Goal: Find specific page/section: Find specific page/section

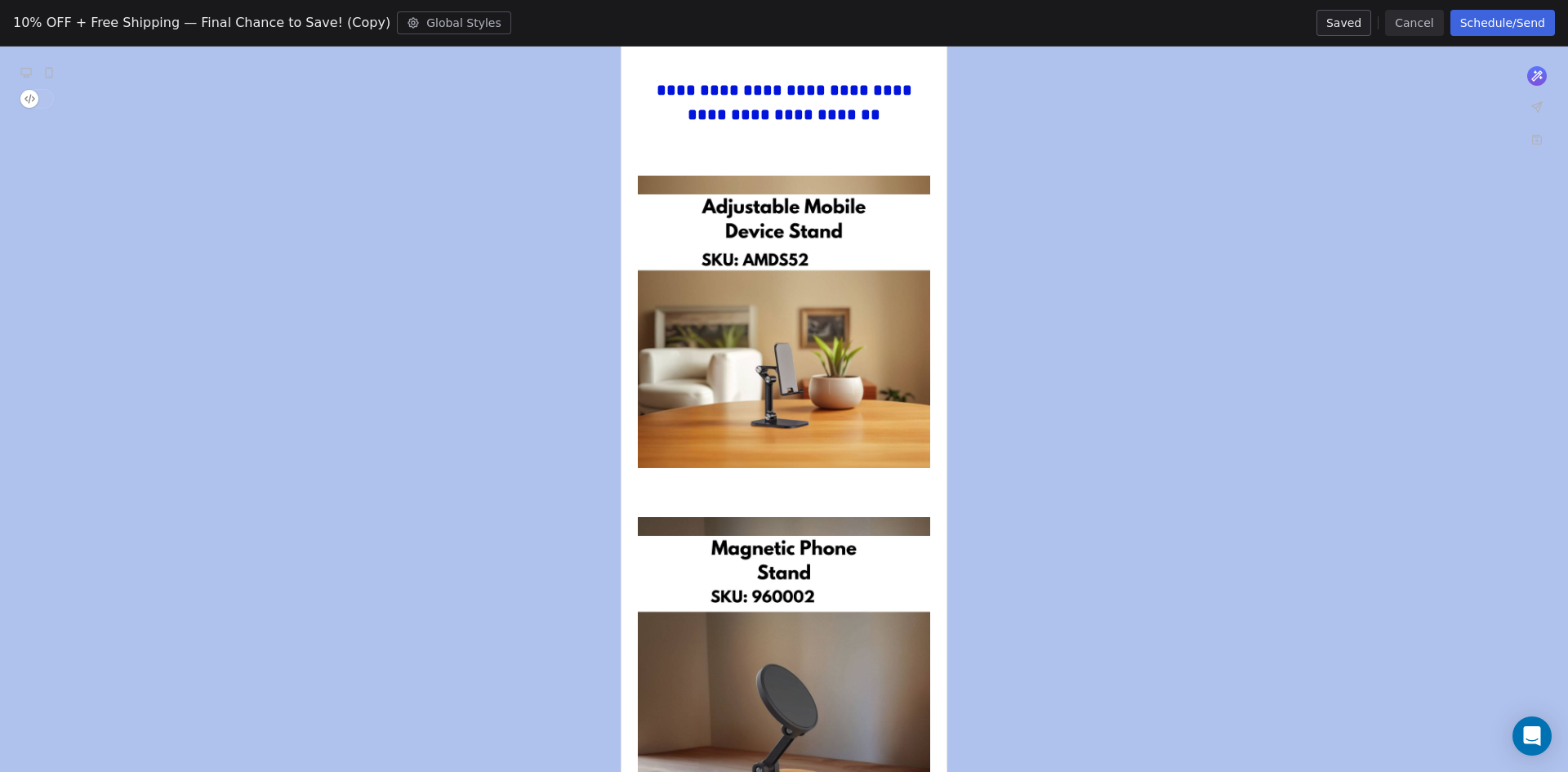
scroll to position [1879, 0]
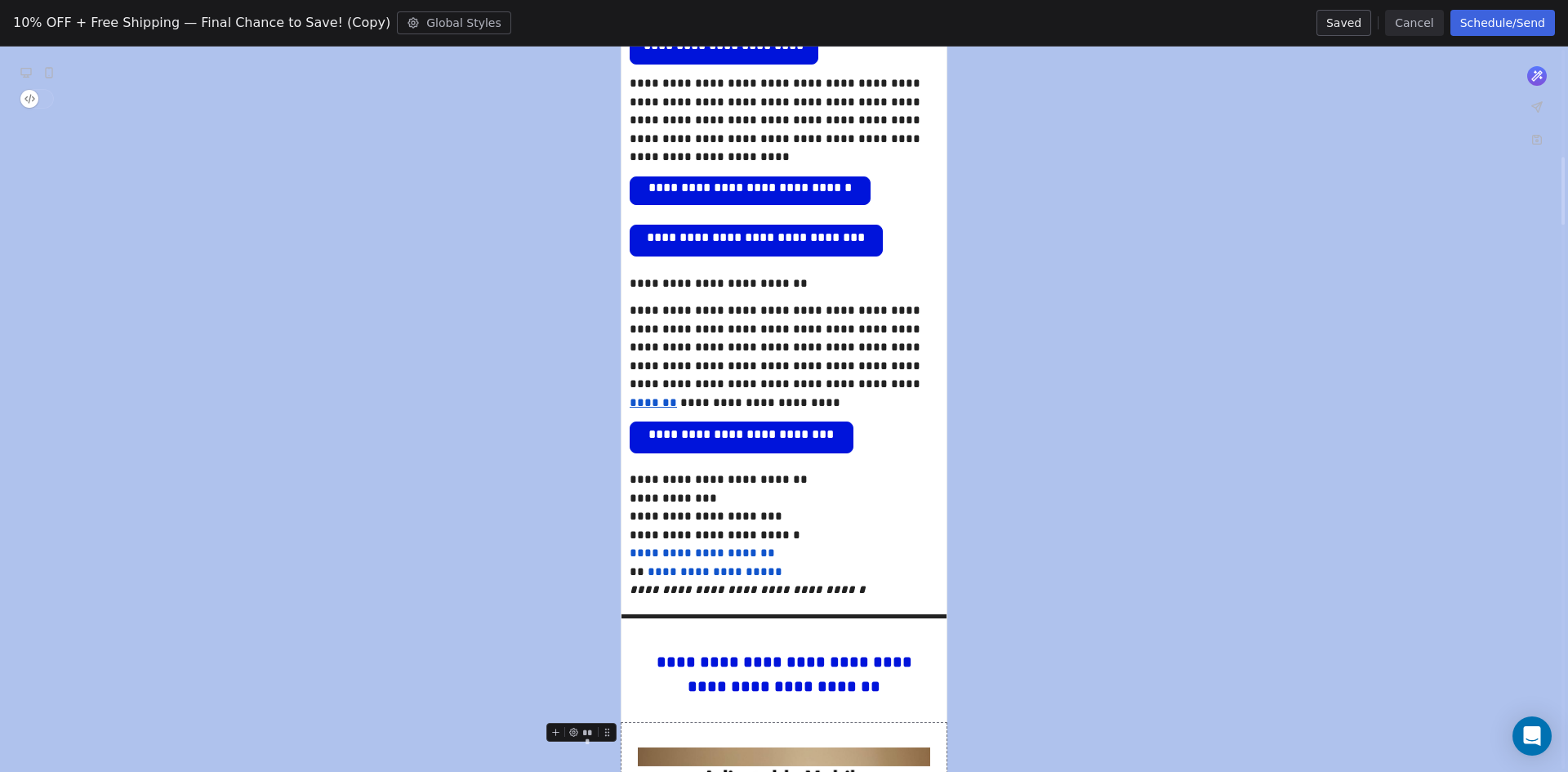
scroll to position [735, 0]
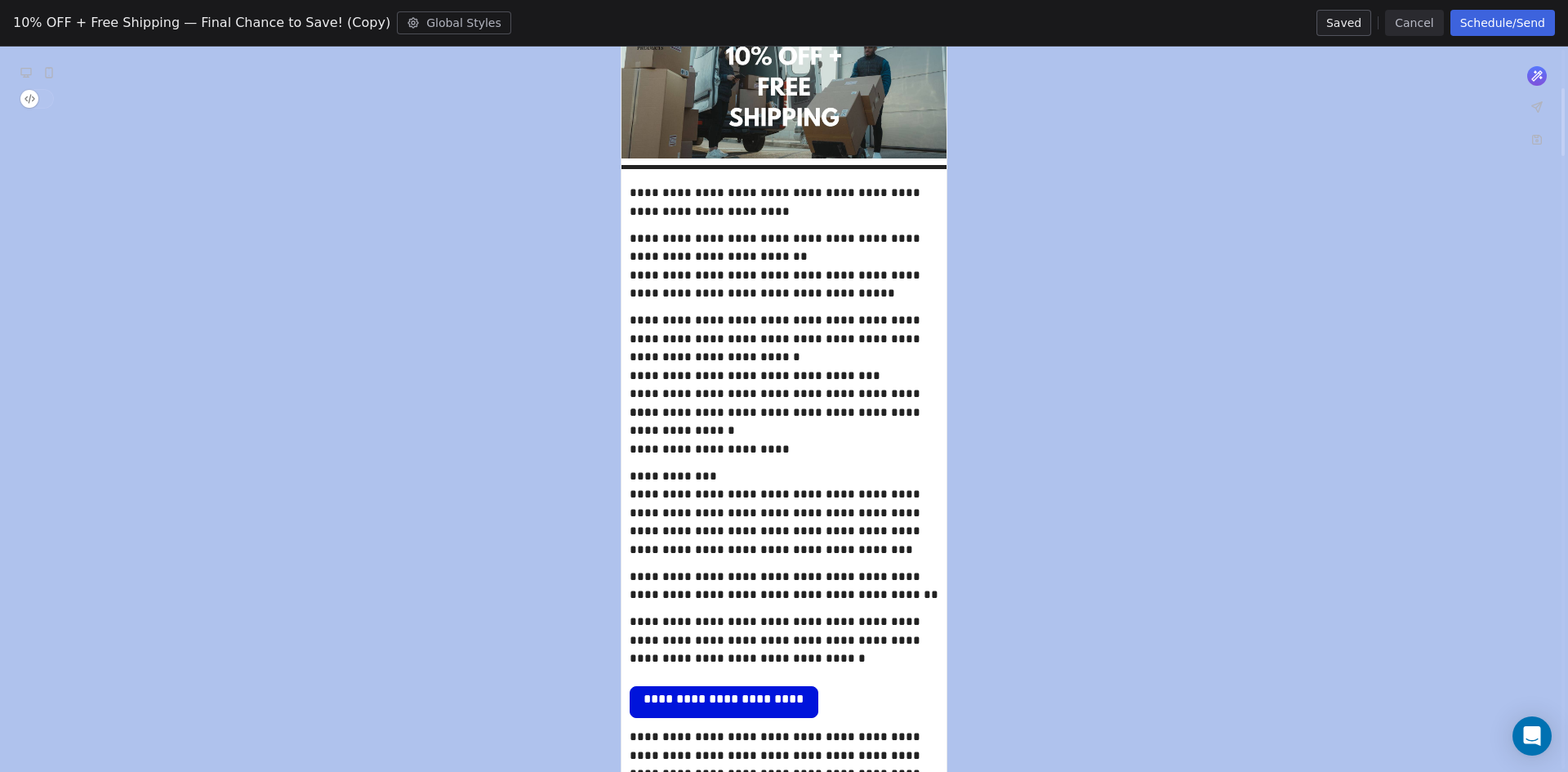
scroll to position [409, 0]
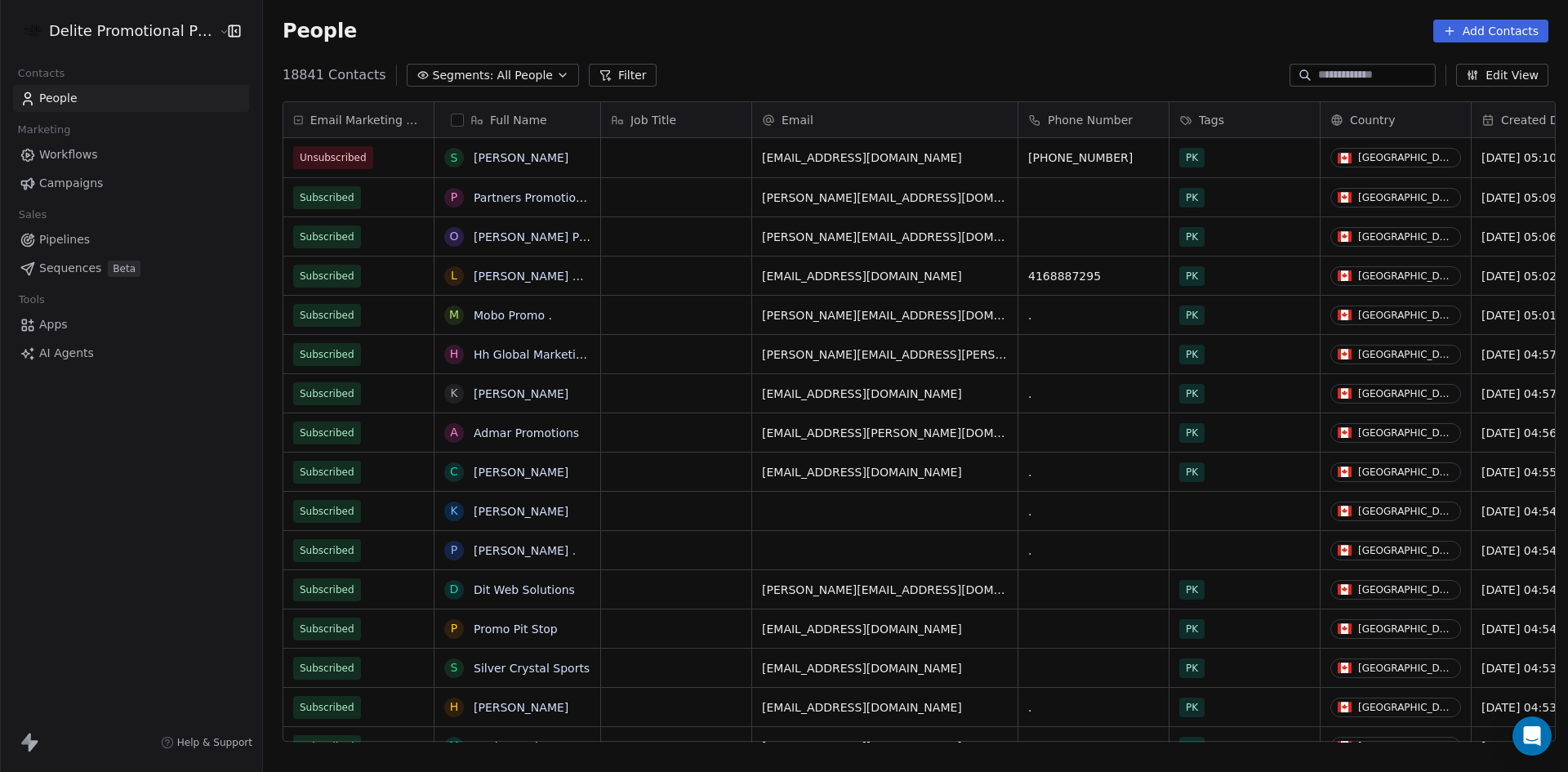
scroll to position [666, 1299]
click at [78, 186] on span "Campaigns" at bounding box center [70, 183] width 64 height 17
